Goal: Check status: Check status

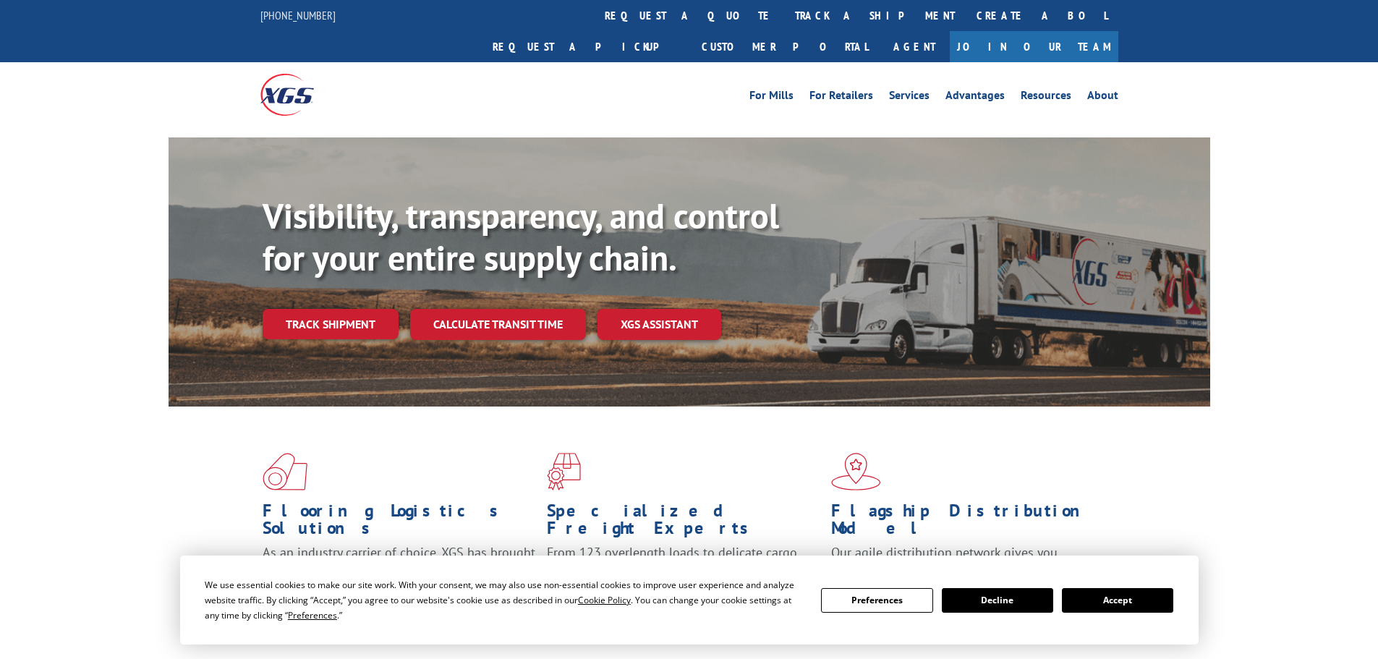
click at [334, 316] on div "Visibility, transparency, and control for your entire supply chain. Track shipm…" at bounding box center [737, 296] width 948 height 202
click at [339, 309] on link "Track shipment" at bounding box center [331, 324] width 136 height 30
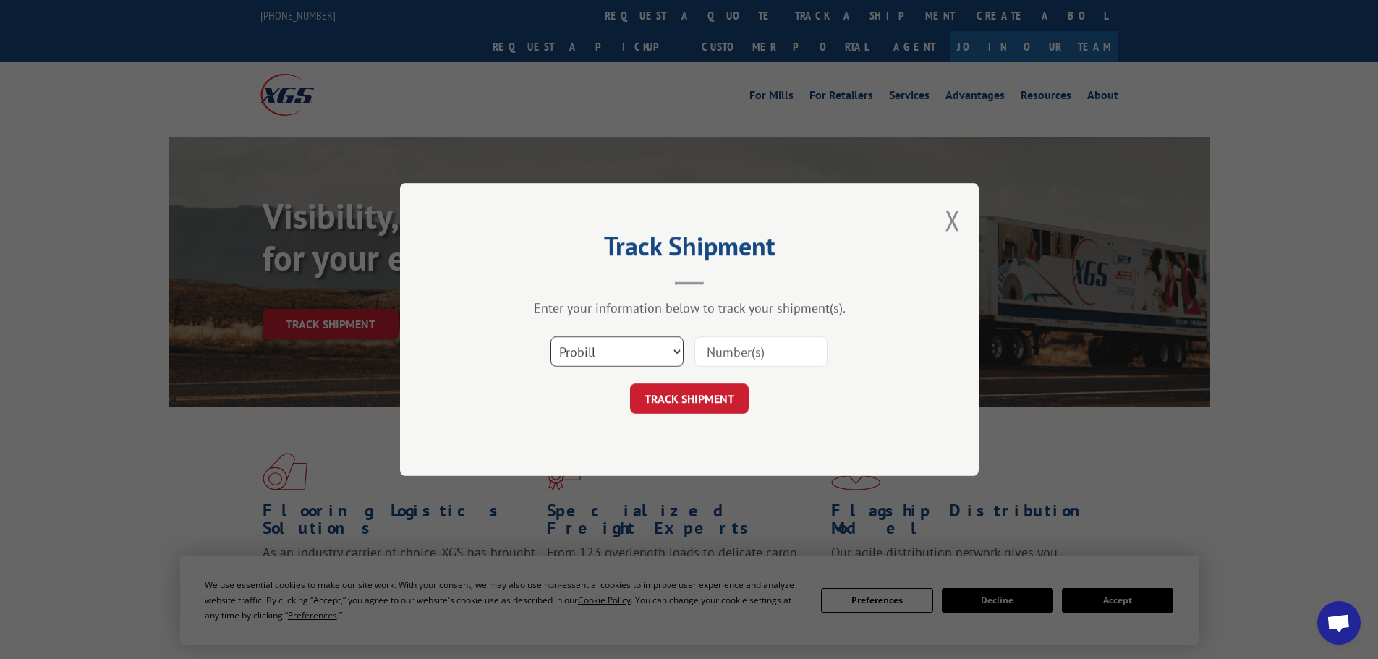
click at [611, 348] on select "Select category... Probill BOL PO" at bounding box center [617, 351] width 133 height 30
select select "bol"
click at [551, 336] on select "Select category... Probill BOL PO" at bounding box center [617, 351] width 133 height 30
click at [726, 350] on input at bounding box center [761, 351] width 133 height 30
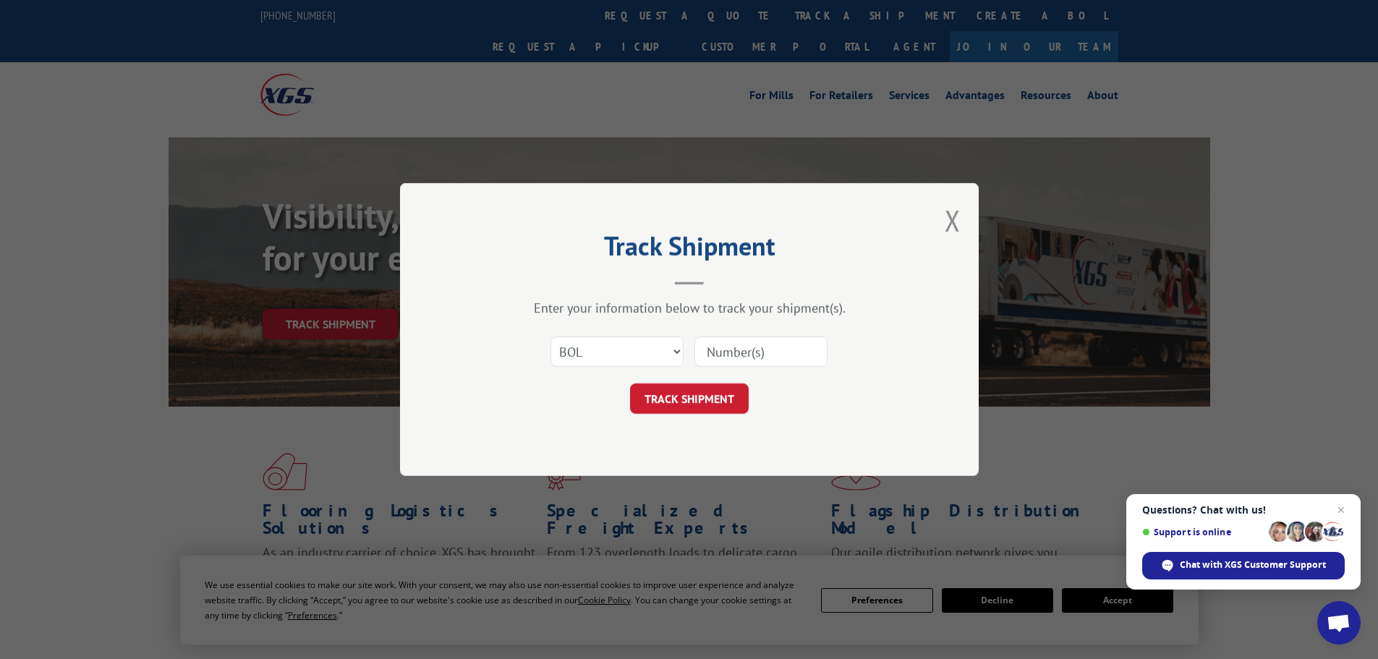
paste input "13544691"
type input "13544691"
click at [721, 397] on button "TRACK SHIPMENT" at bounding box center [689, 398] width 119 height 30
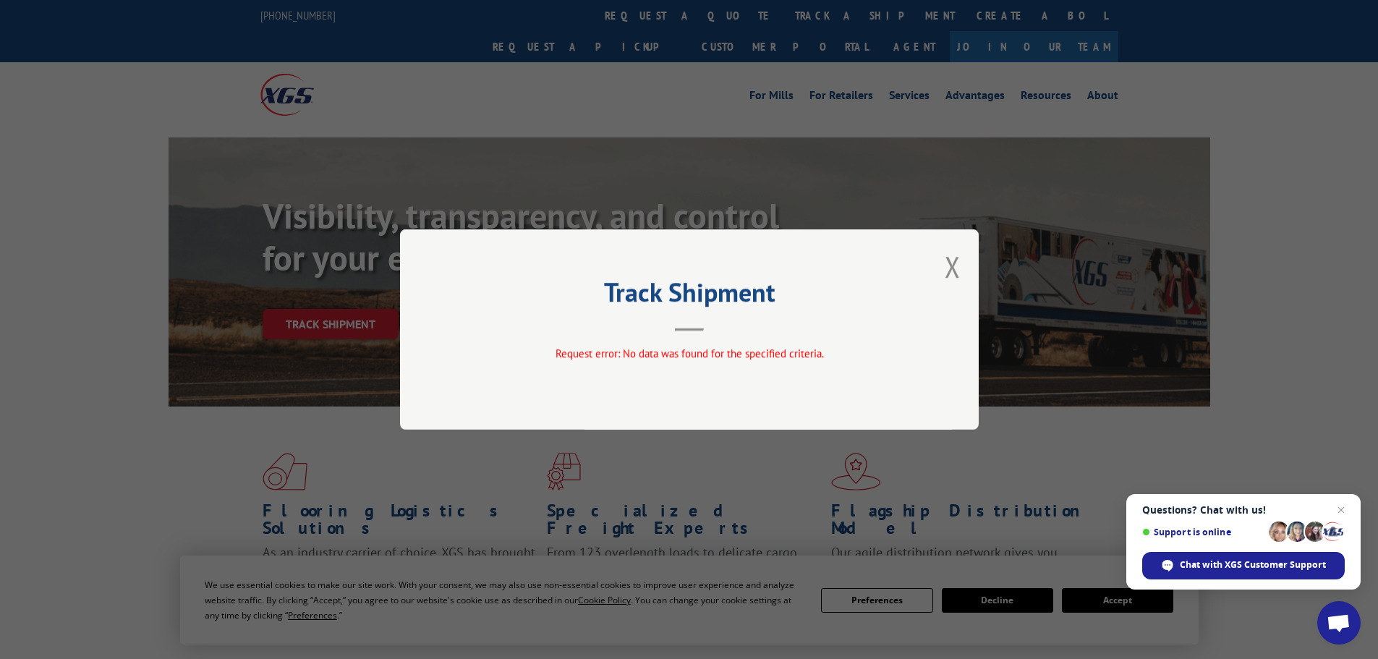
drag, startPoint x: 950, startPoint y: 266, endPoint x: 472, endPoint y: 402, distance: 496.3
click at [901, 287] on div "Track Shipment Request error: No data was found for the specified criteria." at bounding box center [689, 329] width 579 height 200
click at [957, 266] on button "Close modal" at bounding box center [953, 266] width 16 height 38
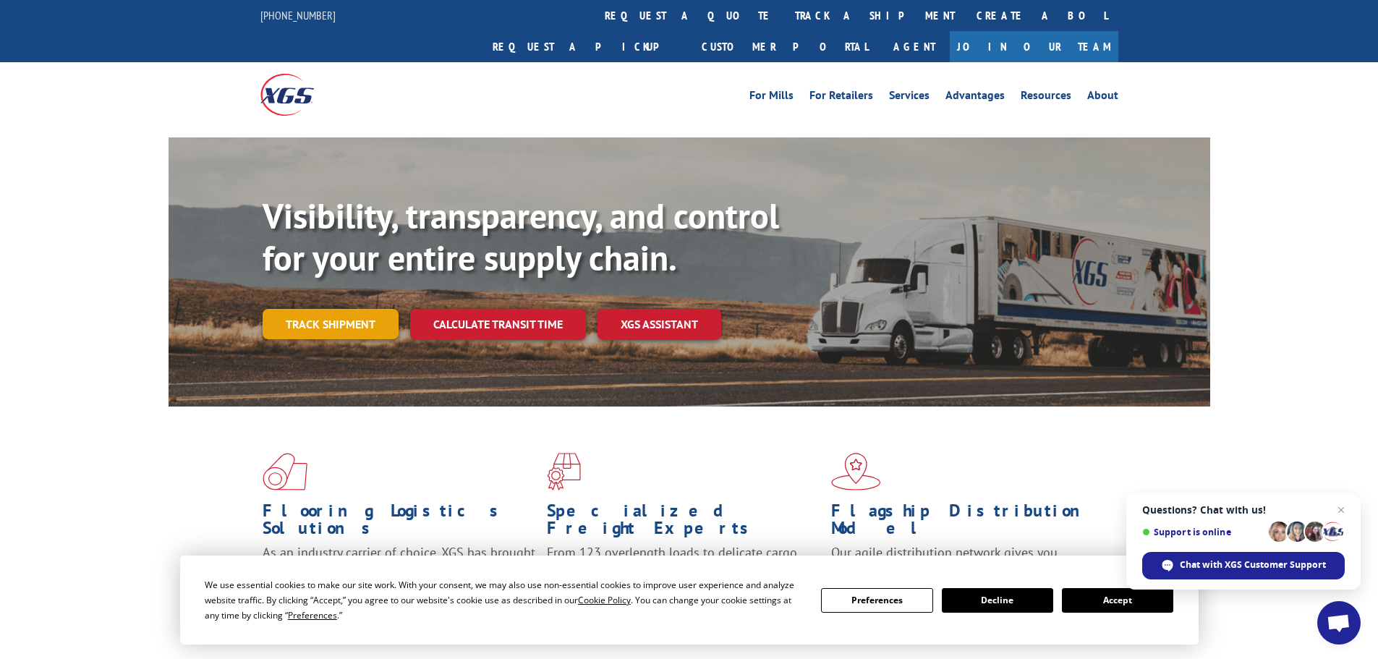
click at [362, 309] on link "Track shipment" at bounding box center [331, 324] width 136 height 30
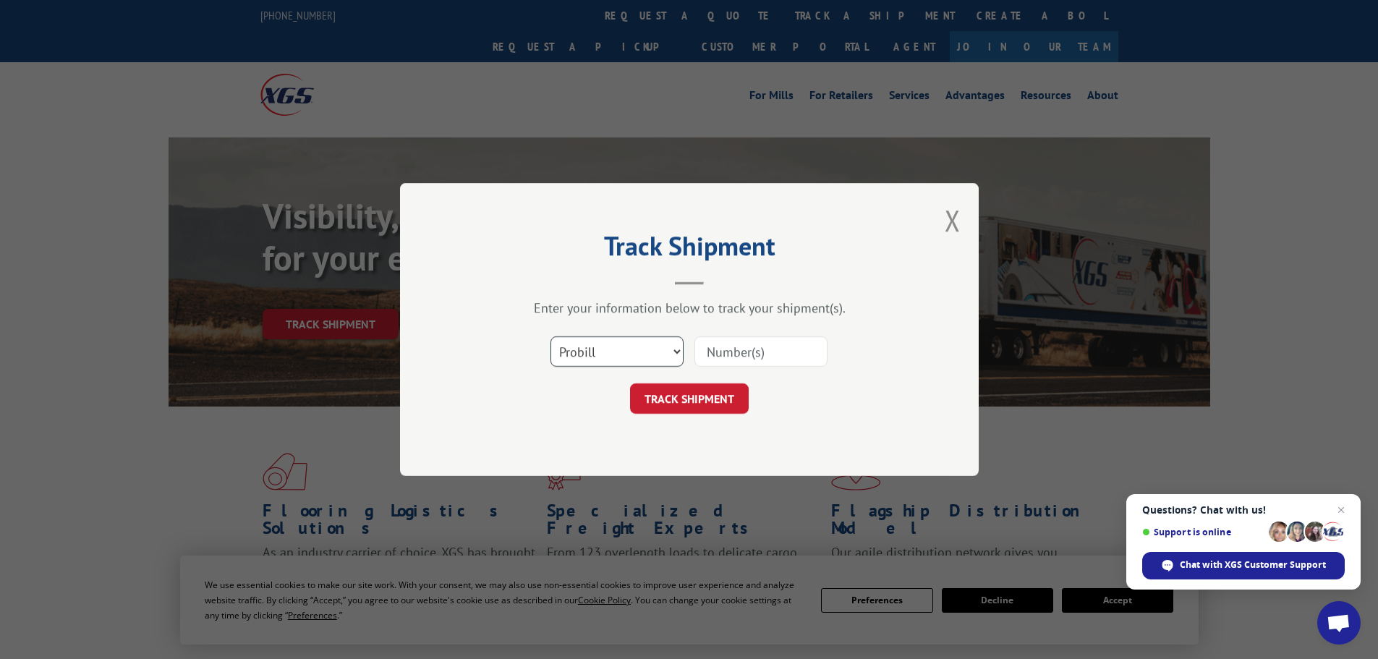
click at [573, 354] on select "Select category... Probill BOL PO" at bounding box center [617, 351] width 133 height 30
select select "bol"
click at [551, 336] on select "Select category... Probill BOL PO" at bounding box center [617, 351] width 133 height 30
click at [719, 349] on input at bounding box center [761, 351] width 133 height 30
paste input "6017068"
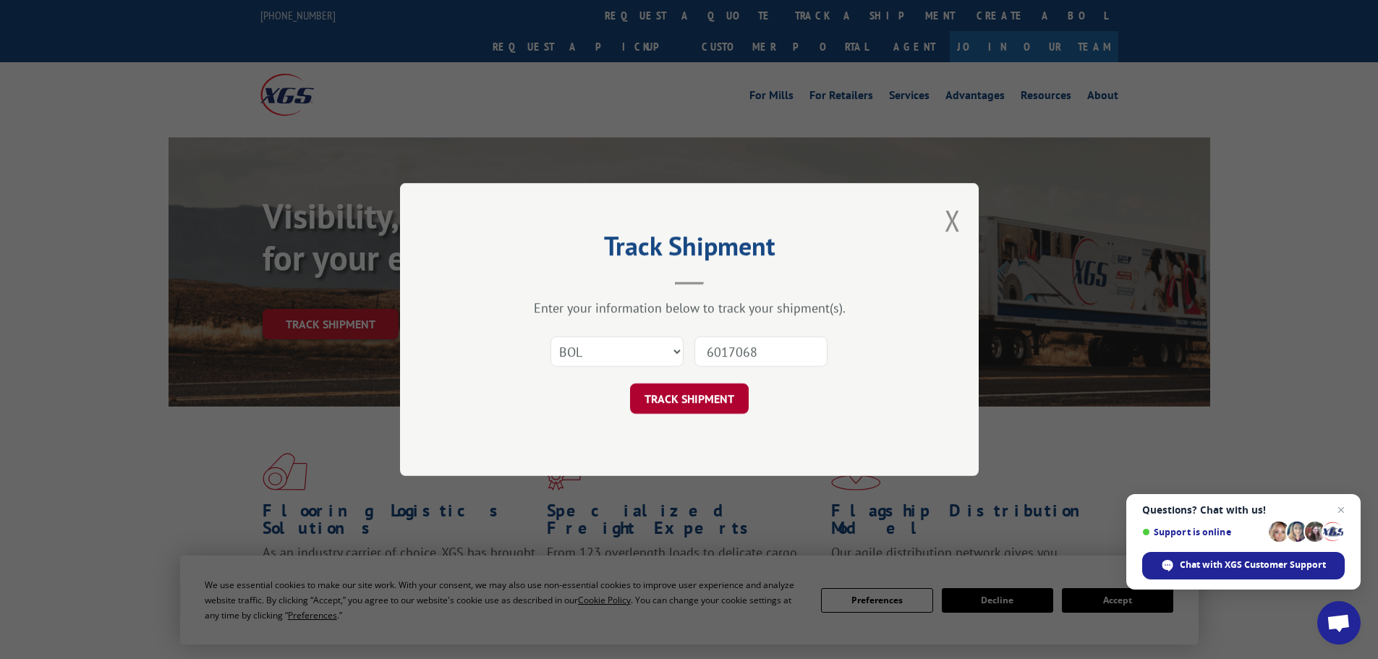
type input "6017068"
click at [677, 391] on button "TRACK SHIPMENT" at bounding box center [689, 398] width 119 height 30
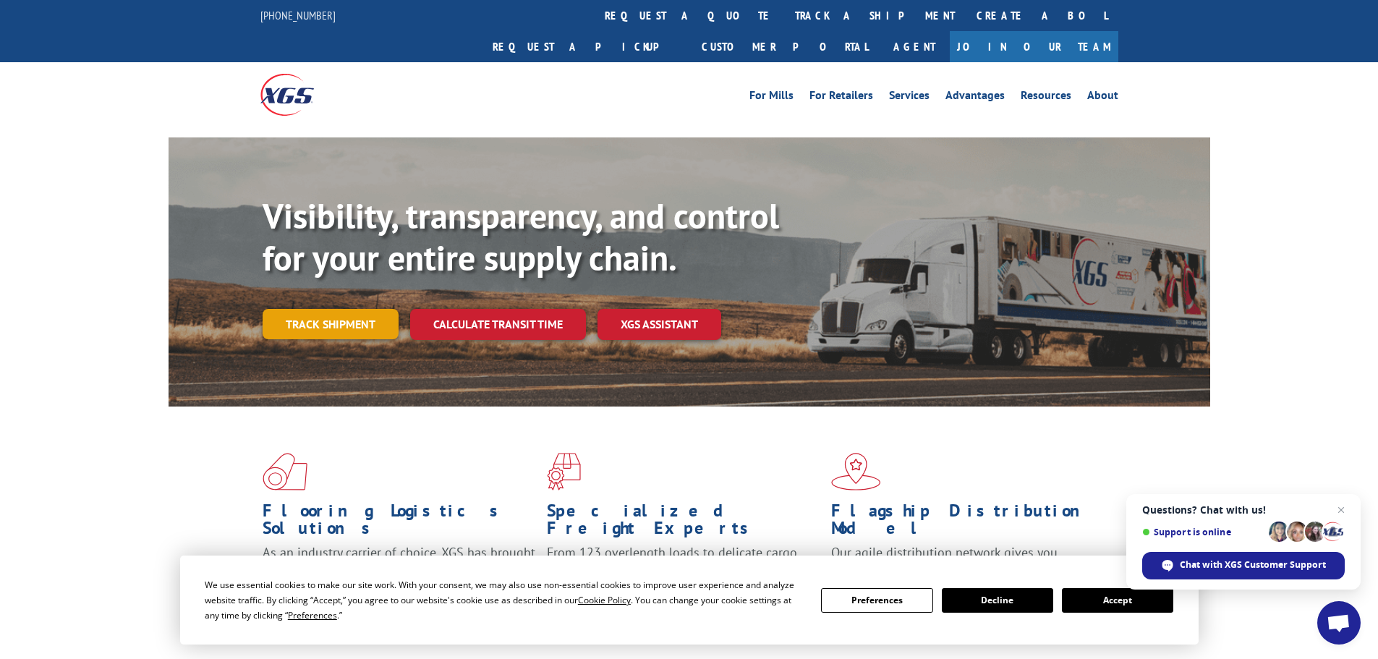
click at [381, 309] on link "Track shipment" at bounding box center [331, 324] width 136 height 30
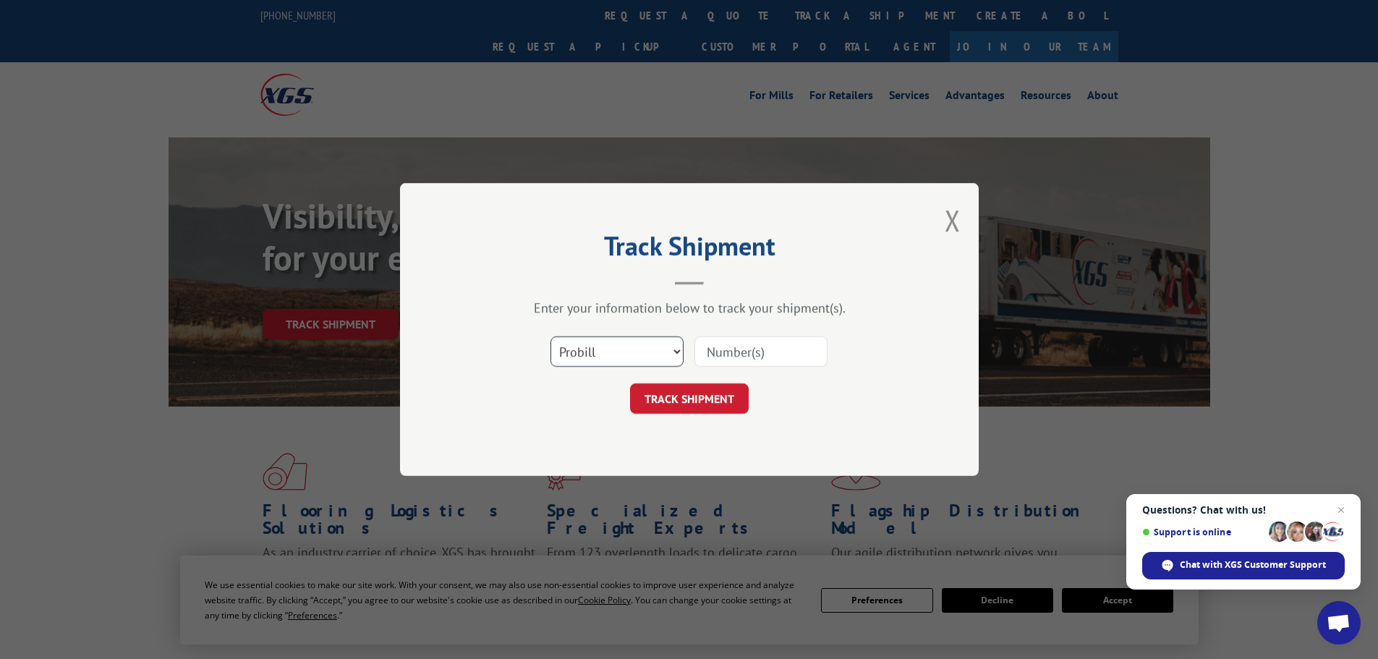
click at [583, 361] on select "Select category... Probill BOL PO" at bounding box center [617, 351] width 133 height 30
select select "bol"
click at [551, 336] on select "Select category... Probill BOL PO" at bounding box center [617, 351] width 133 height 30
click at [716, 349] on input at bounding box center [761, 351] width 133 height 30
paste input "5092498"
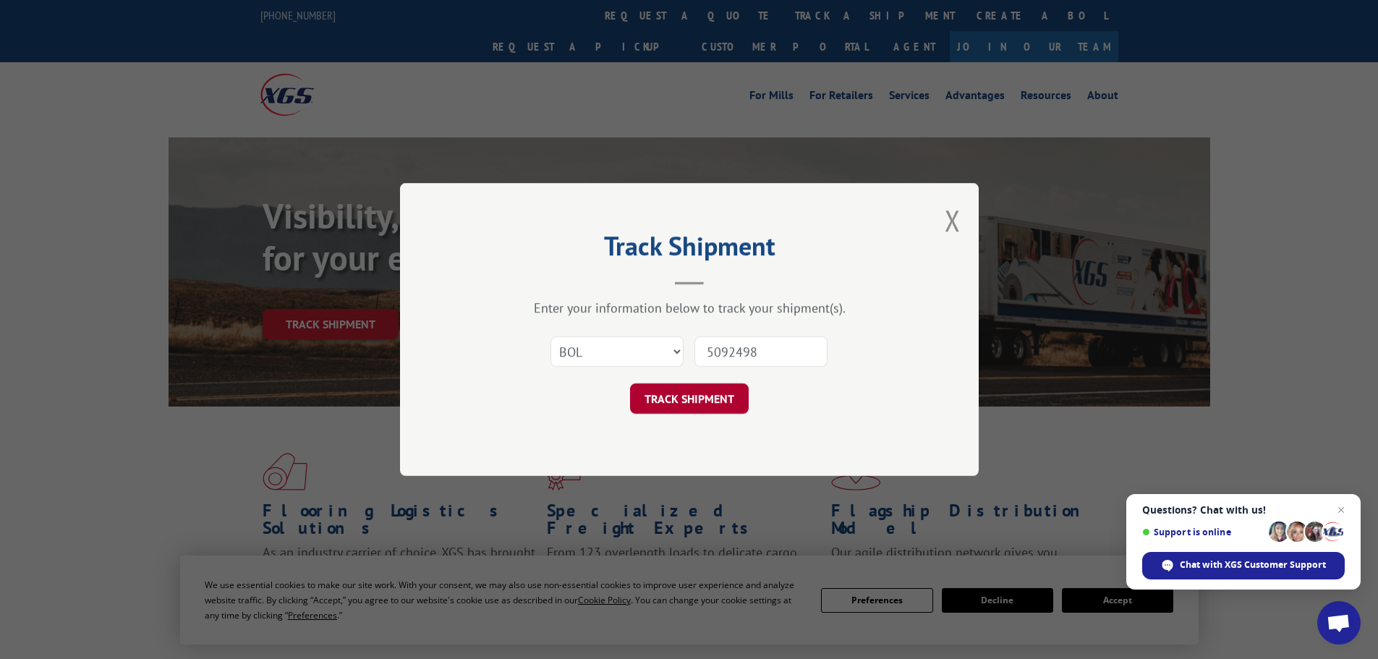
type input "5092498"
click at [711, 402] on button "TRACK SHIPMENT" at bounding box center [689, 398] width 119 height 30
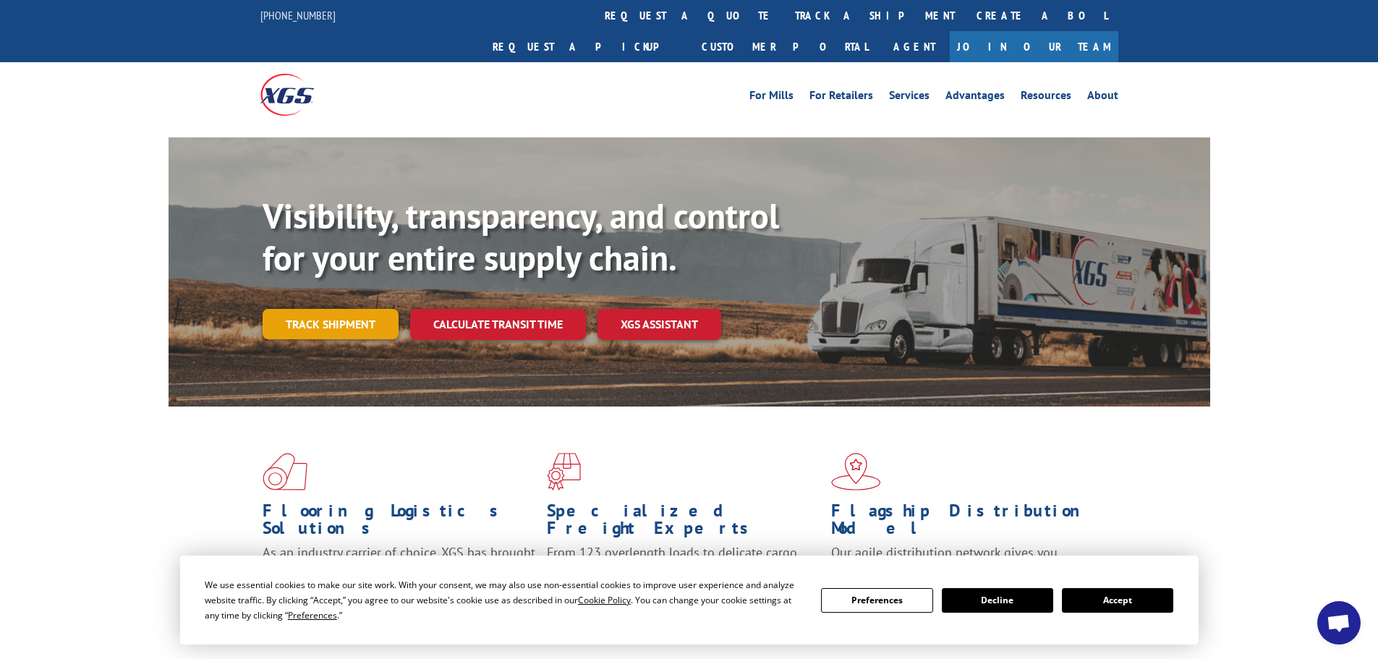
click at [302, 309] on link "Track shipment" at bounding box center [331, 324] width 136 height 30
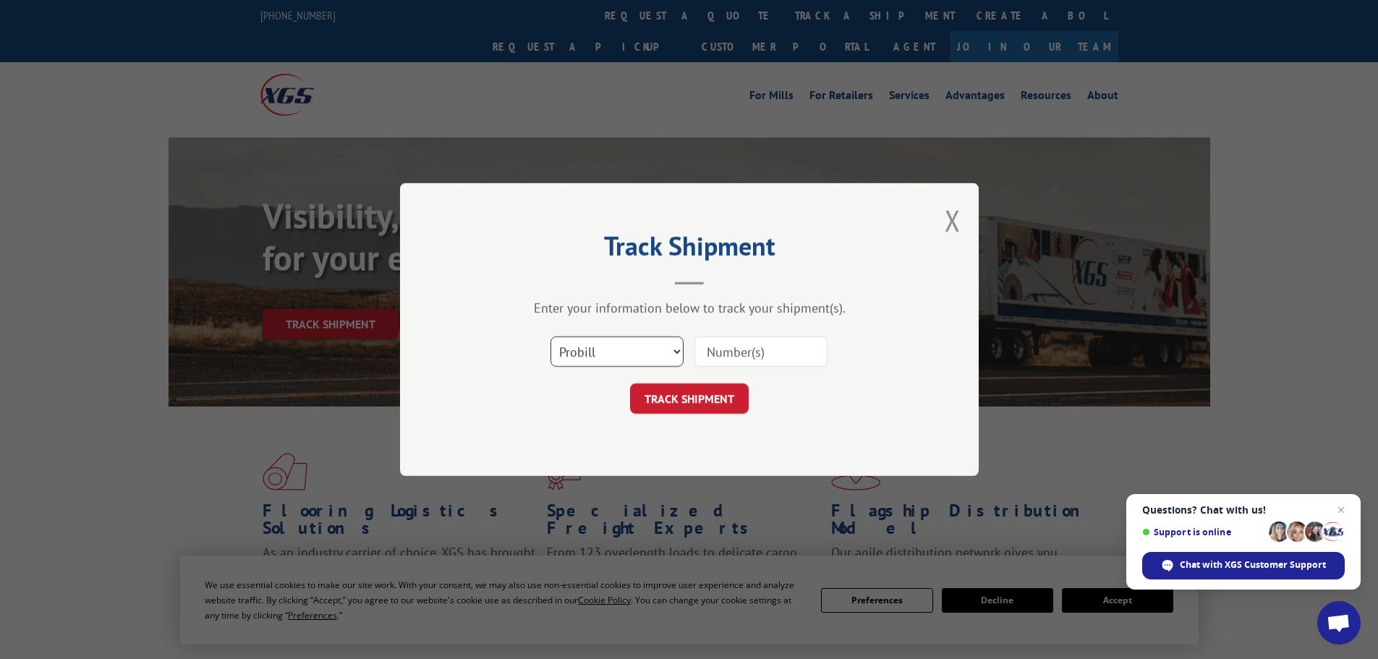
click at [576, 349] on select "Select category... Probill BOL PO" at bounding box center [617, 351] width 133 height 30
select select "bol"
click at [551, 336] on select "Select category... Probill BOL PO" at bounding box center [617, 351] width 133 height 30
click at [748, 350] on input at bounding box center [761, 351] width 133 height 30
paste input "5144312"
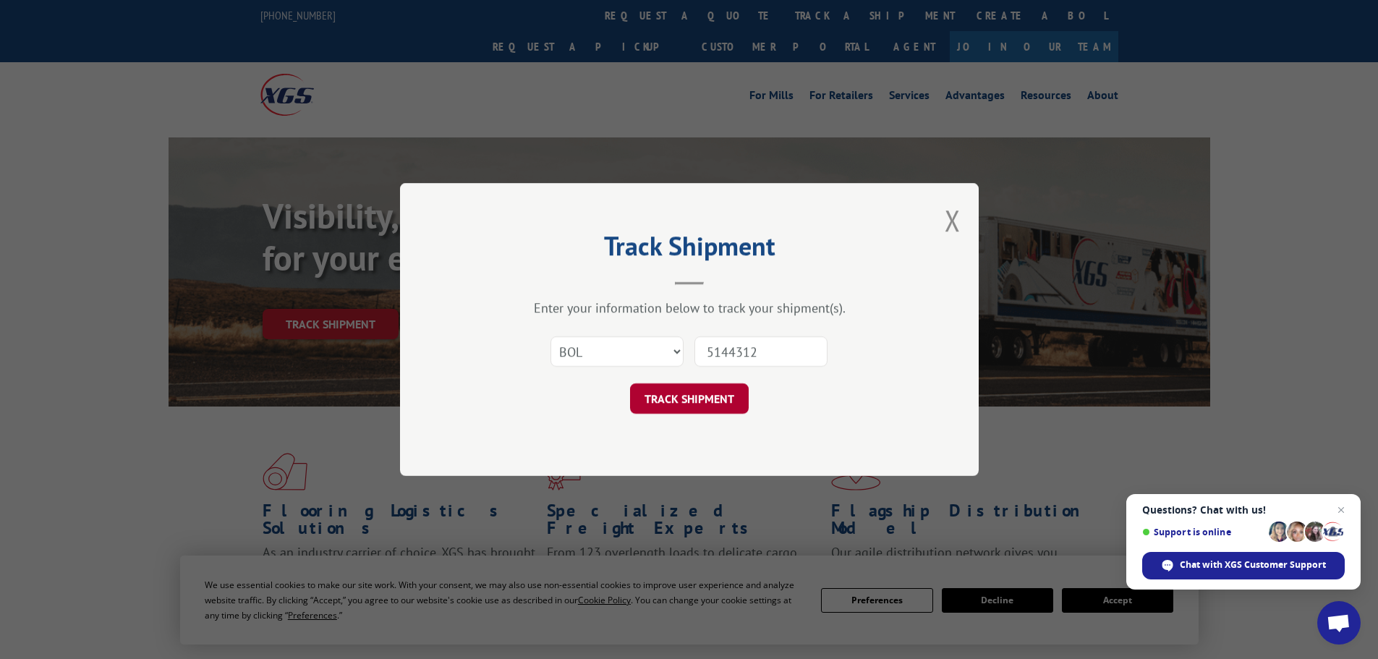
type input "5144312"
click at [712, 399] on button "TRACK SHIPMENT" at bounding box center [689, 398] width 119 height 30
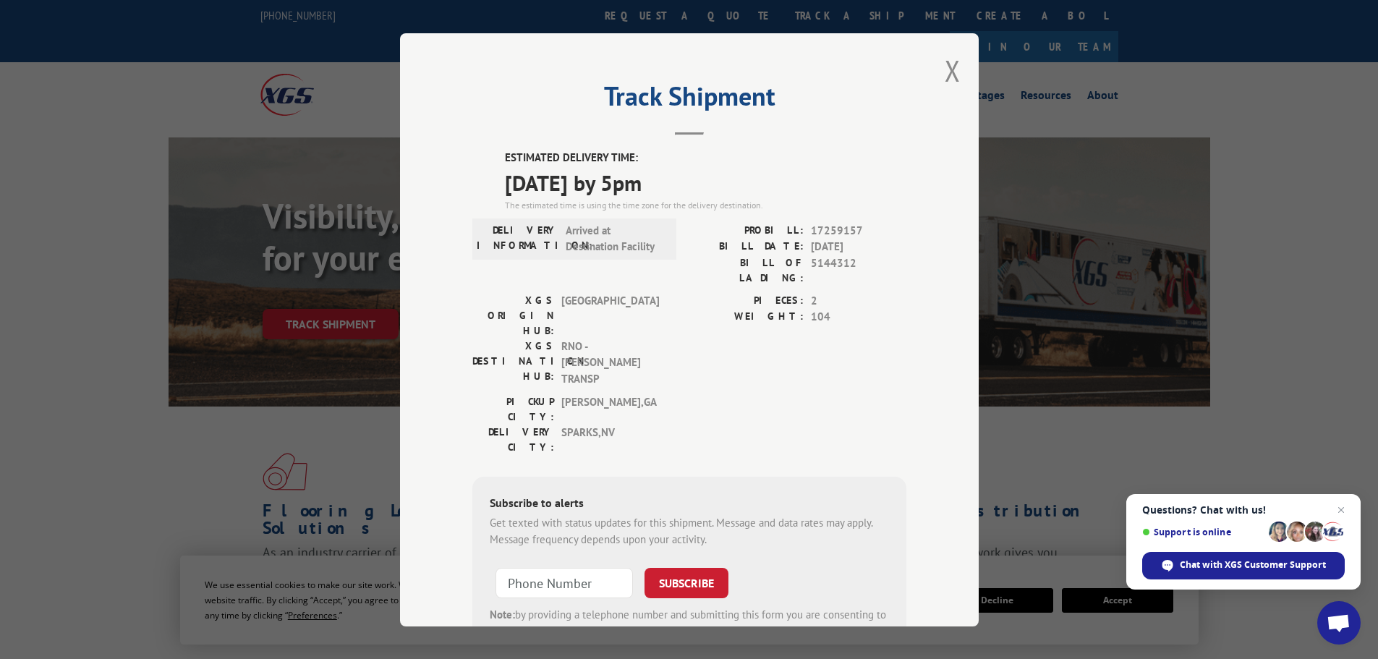
click at [956, 72] on div "Track Shipment ESTIMATED DELIVERY TIME: 09/09/2025 by 5pm The estimated time is…" at bounding box center [689, 329] width 579 height 593
click at [945, 66] on button "Close modal" at bounding box center [953, 70] width 16 height 38
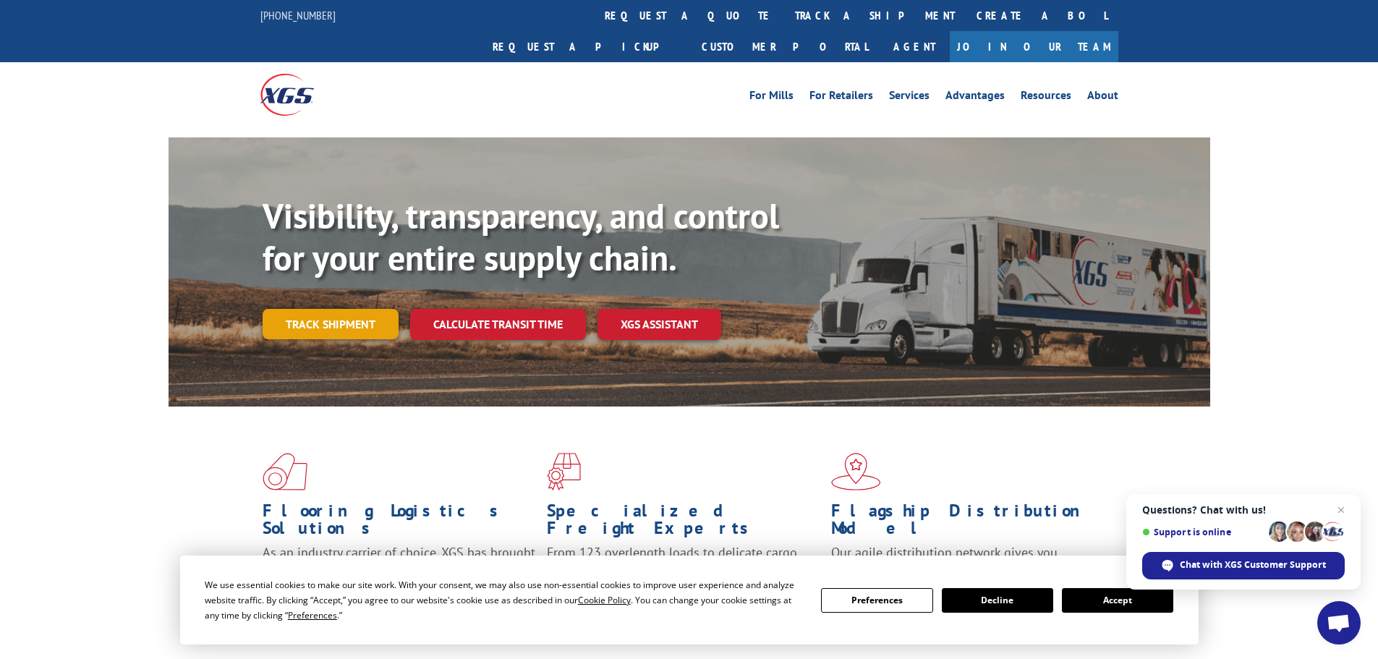
click at [331, 309] on link "Track shipment" at bounding box center [331, 324] width 136 height 30
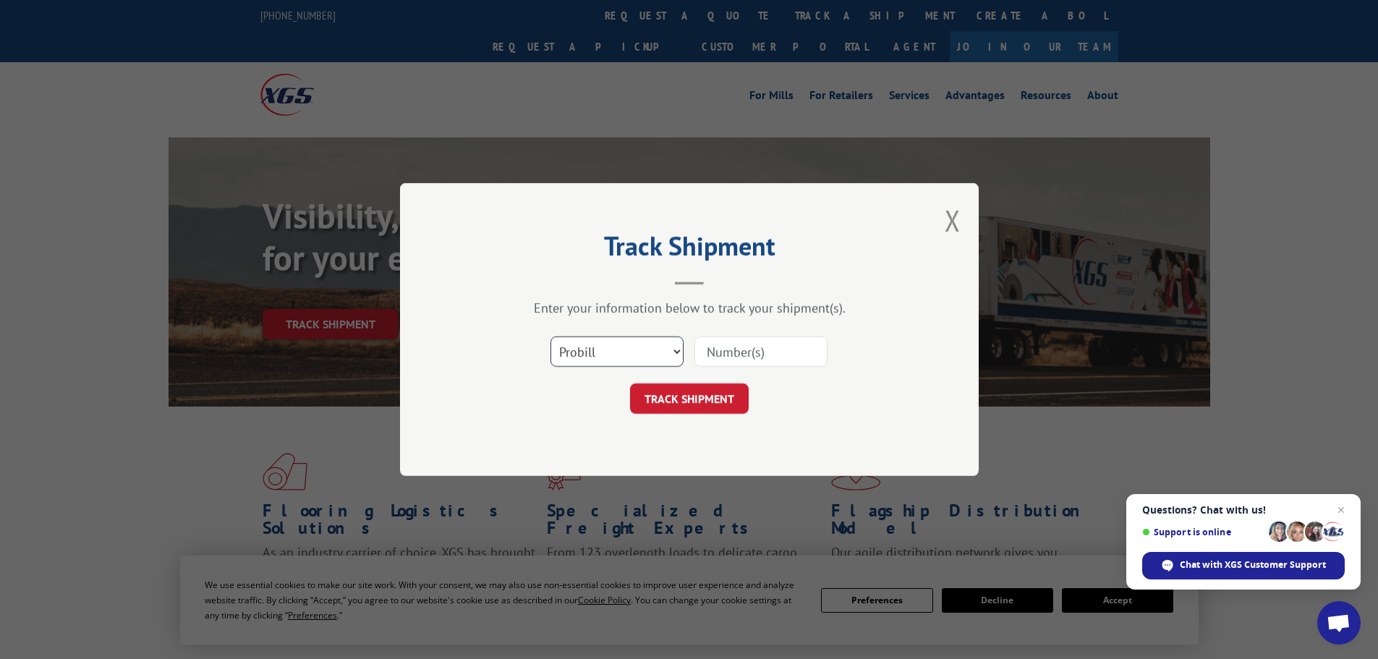
click at [594, 350] on select "Select category... Probill BOL PO" at bounding box center [617, 351] width 133 height 30
select select "bol"
click at [551, 336] on select "Select category... Probill BOL PO" at bounding box center [617, 351] width 133 height 30
click at [724, 355] on input at bounding box center [761, 351] width 133 height 30
paste input "5176338"
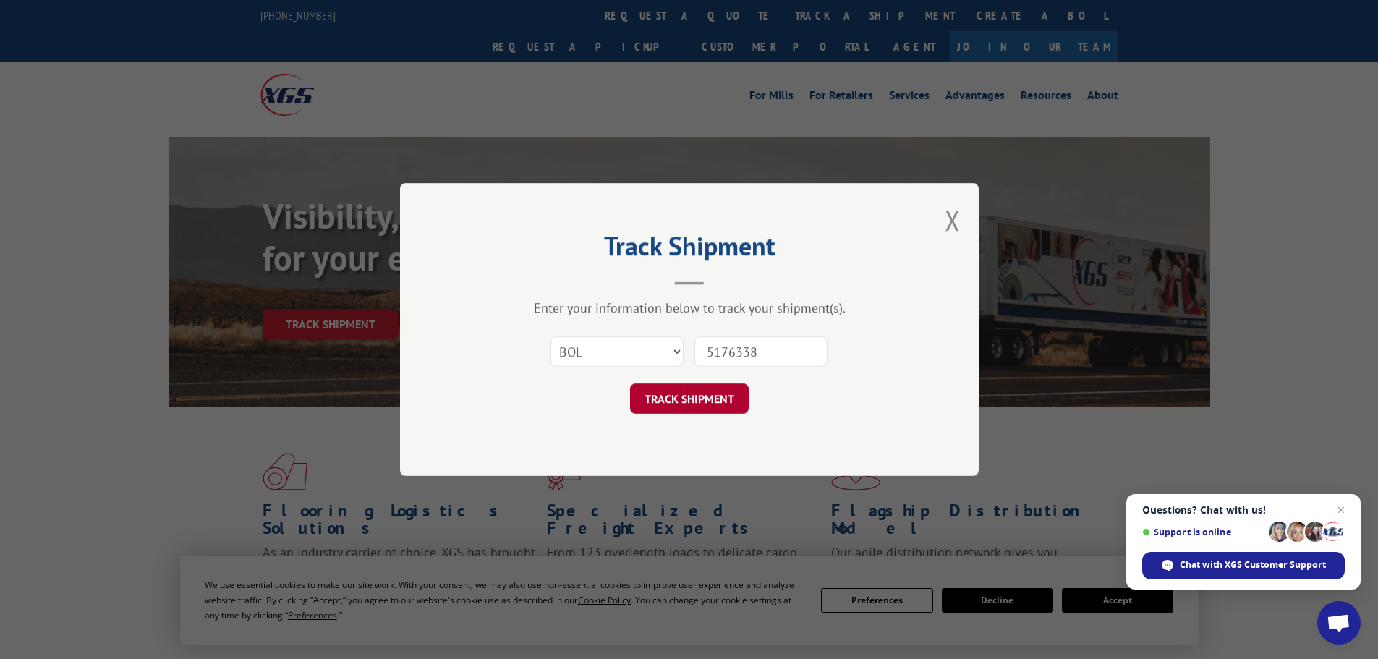
type input "5176338"
click at [731, 394] on button "TRACK SHIPMENT" at bounding box center [689, 398] width 119 height 30
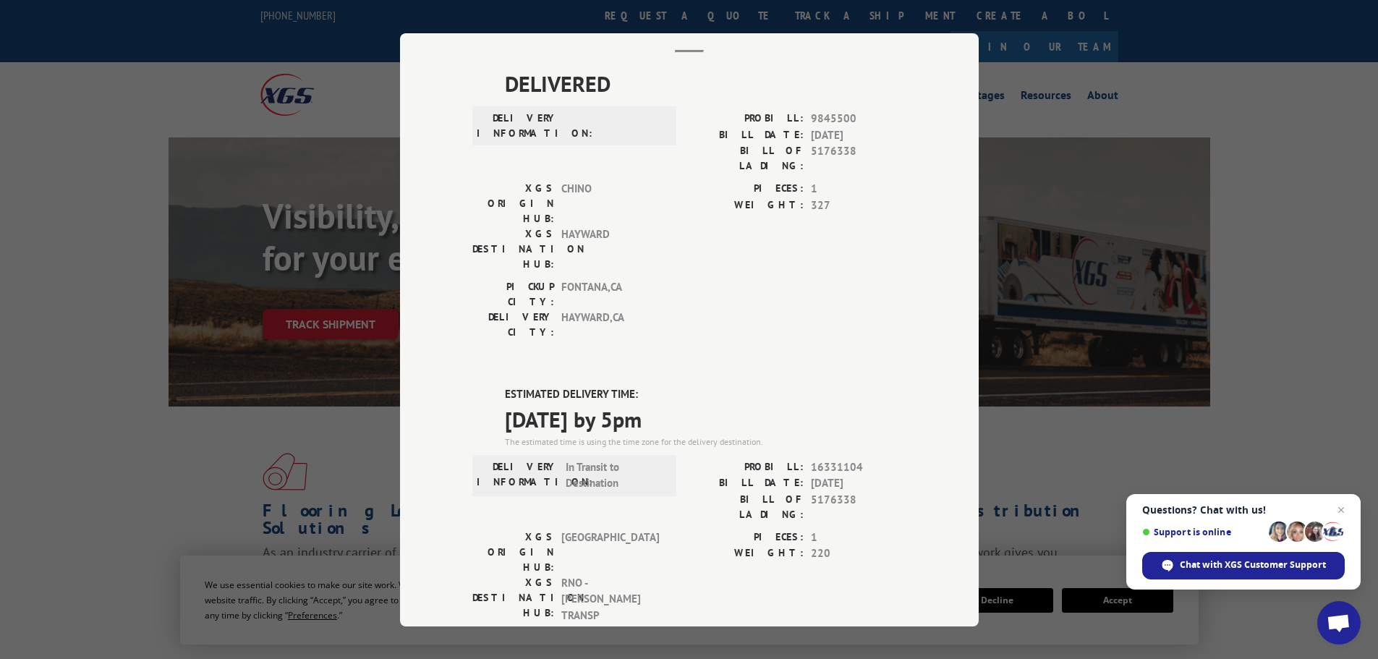
scroll to position [289, 0]
